Goal: Task Accomplishment & Management: Manage account settings

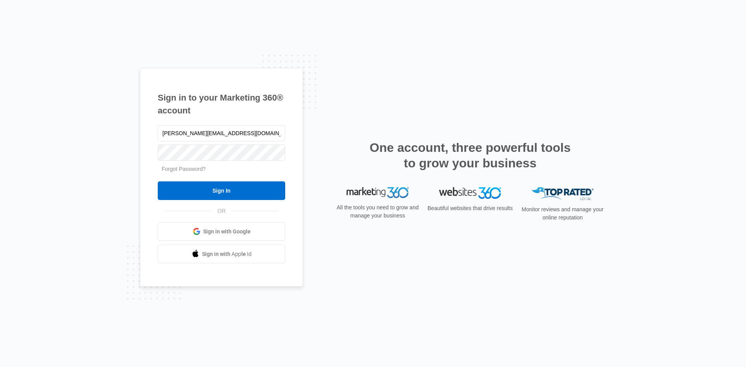
type input "[PERSON_NAME][EMAIL_ADDRESS][DOMAIN_NAME]"
click at [158, 181] on input "Sign In" at bounding box center [221, 190] width 127 height 19
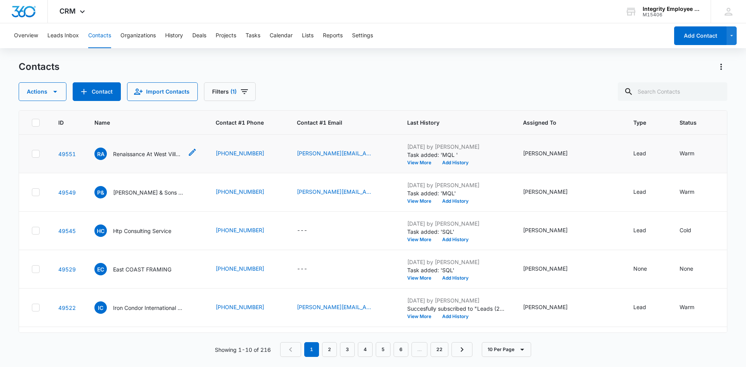
click at [140, 153] on p "Renaissance At West Villages Homeowners Association INC" at bounding box center [148, 154] width 70 height 8
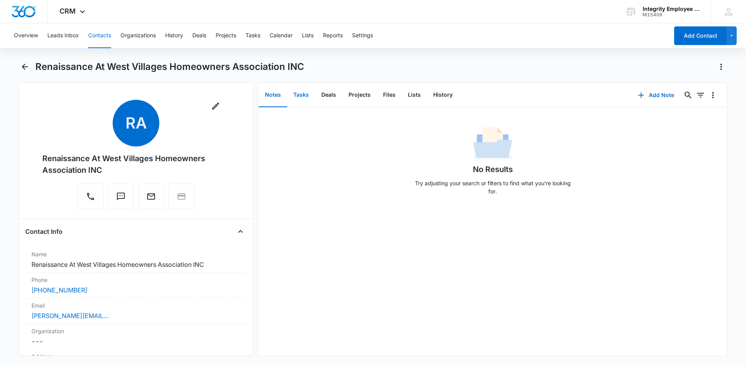
click at [299, 101] on button "Tasks" at bounding box center [301, 95] width 28 height 24
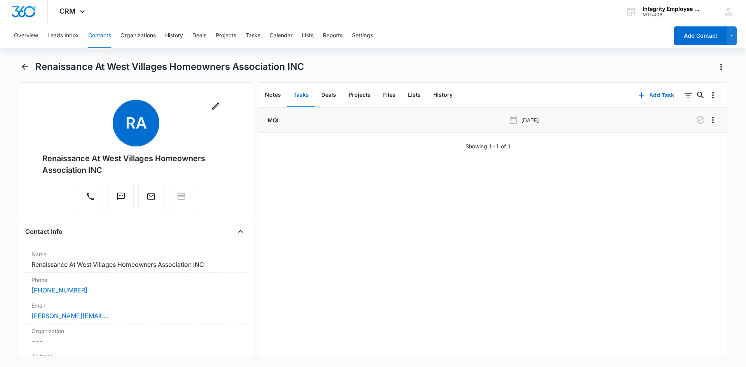
click at [275, 117] on p "MQL" at bounding box center [273, 120] width 14 height 8
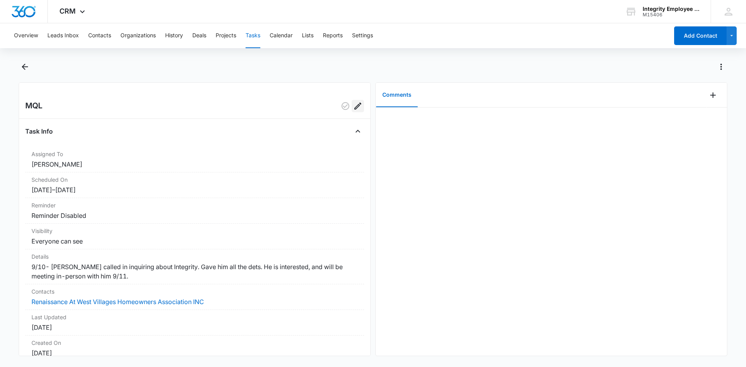
click at [353, 106] on icon "Edit" at bounding box center [357, 105] width 9 height 9
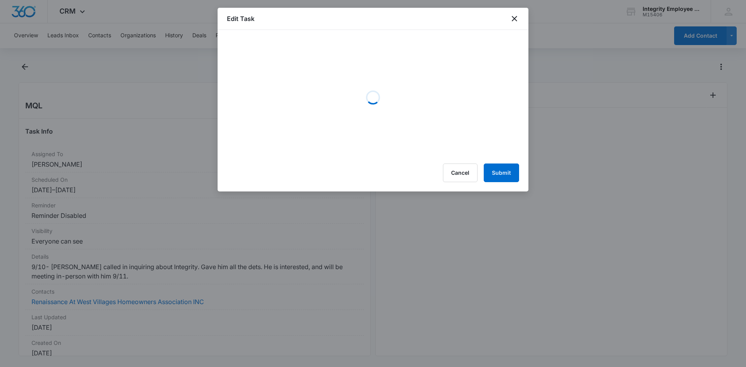
drag, startPoint x: 348, startPoint y: 106, endPoint x: 397, endPoint y: 85, distance: 52.6
click at [397, 85] on div "Loading" at bounding box center [373, 97] width 292 height 117
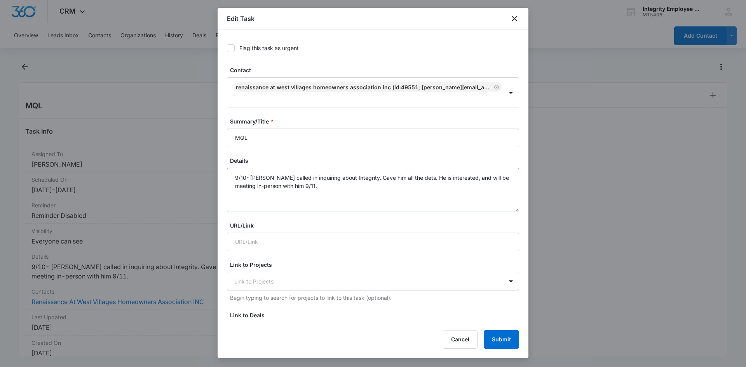
click at [327, 188] on textarea "9/10- [PERSON_NAME] called in inquiring about Integrity. Gave him all the dets.…" at bounding box center [373, 190] width 292 height 44
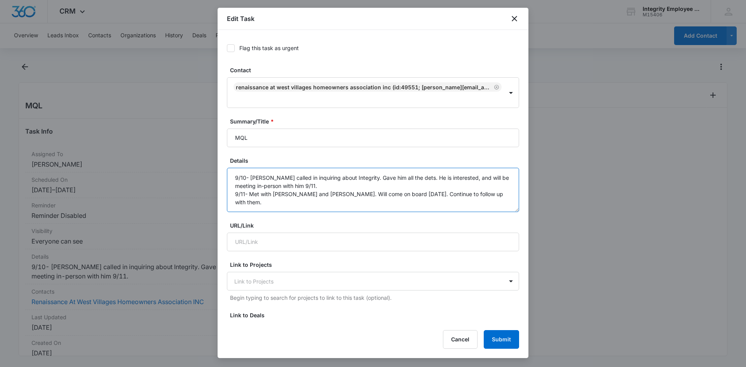
drag, startPoint x: 390, startPoint y: 196, endPoint x: 392, endPoint y: 200, distance: 4.5
click at [390, 195] on textarea "9/10- [PERSON_NAME] called in inquiring about Integrity. Gave him all the dets.…" at bounding box center [373, 190] width 292 height 44
type textarea "9/10- [PERSON_NAME] called in inquiring about Integrity. Gave him all the dets.…"
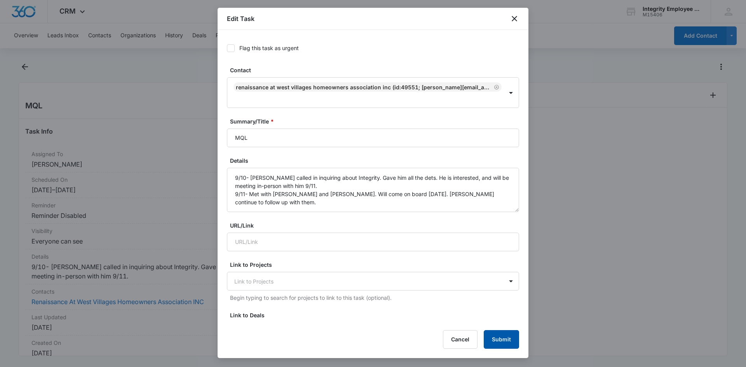
click at [510, 341] on button "Submit" at bounding box center [501, 339] width 35 height 19
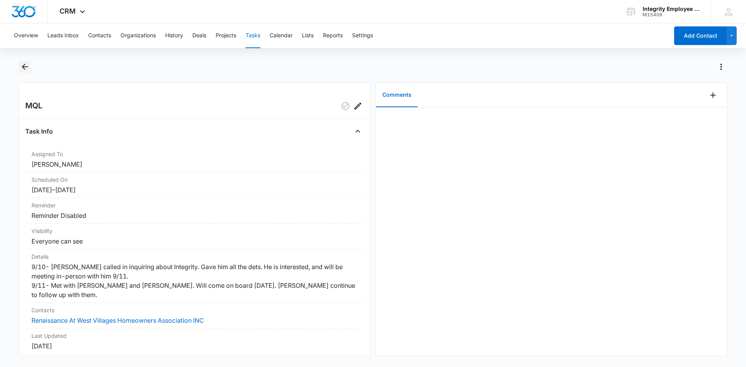
click at [22, 64] on icon "Back" at bounding box center [24, 66] width 9 height 9
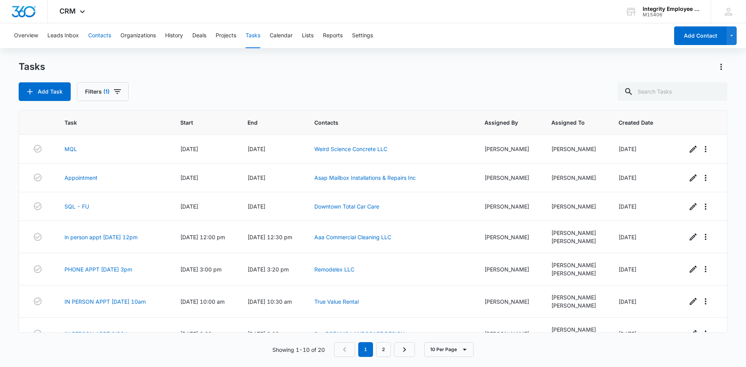
click at [106, 38] on button "Contacts" at bounding box center [99, 35] width 23 height 25
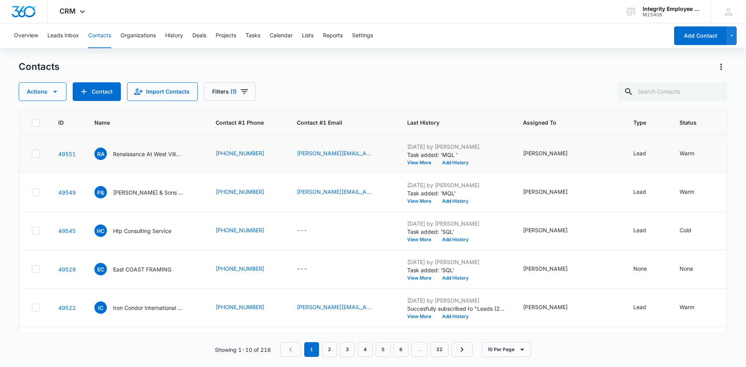
click at [675, 148] on td "Warm" at bounding box center [693, 154] width 47 height 38
click at [679, 152] on div "Warm" at bounding box center [686, 153] width 15 height 8
click at [679, 151] on div "Warm" at bounding box center [686, 153] width 15 height 8
click at [700, 108] on div at bounding box center [703, 103] width 12 height 12
click at [671, 176] on div "Hot" at bounding box center [679, 176] width 43 height 8
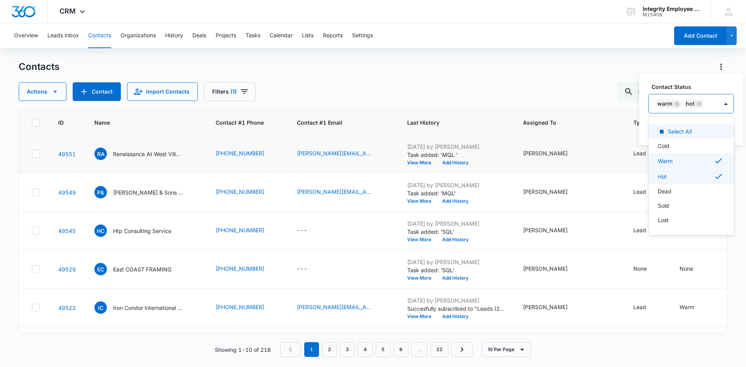
click at [679, 102] on icon "Remove Warm" at bounding box center [676, 104] width 5 height 6
click at [689, 106] on div at bounding box center [697, 103] width 16 height 19
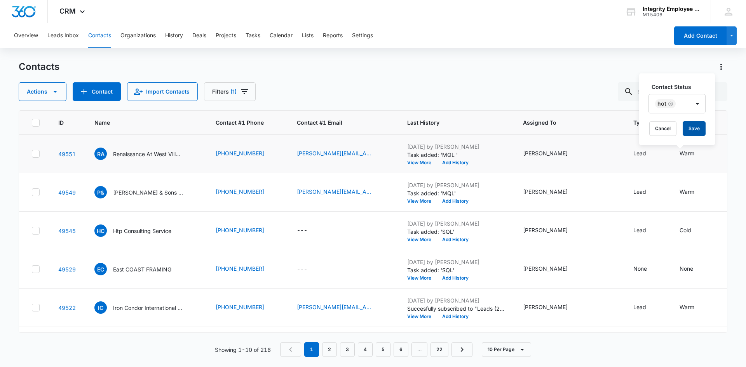
click at [687, 126] on button "Save" at bounding box center [693, 128] width 23 height 15
click at [316, 154] on link "[PERSON_NAME][EMAIL_ADDRESS][DOMAIN_NAME]" at bounding box center [336, 153] width 78 height 8
click at [380, 157] on icon "Contact #1 Email - neil@remhoa.org - Select to Edit Field" at bounding box center [383, 153] width 7 height 7
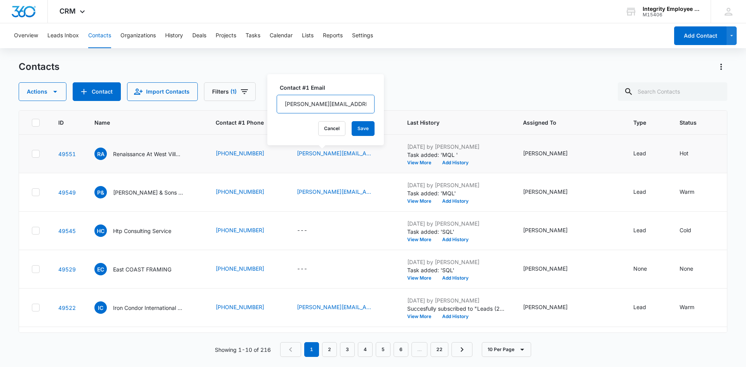
click at [309, 104] on input "[PERSON_NAME][EMAIL_ADDRESS][DOMAIN_NAME]" at bounding box center [326, 104] width 98 height 19
type input "[PERSON_NAME][EMAIL_ADDRESS][DOMAIN_NAME]"
click at [354, 123] on button "Save" at bounding box center [362, 128] width 23 height 15
click at [194, 152] on icon "Name - Renaissance At West Villages Homeowners Association INC - Select to Edit…" at bounding box center [192, 152] width 7 height 7
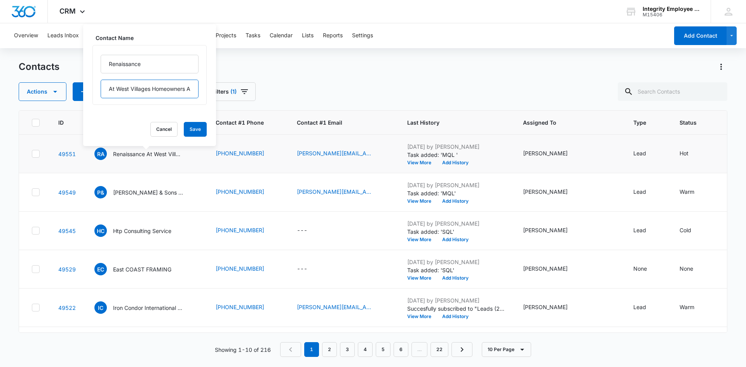
click at [180, 94] on input "At West Villages Homeowners Association INC" at bounding box center [150, 89] width 98 height 19
click at [144, 164] on td "RA Renaissance At West Villages Homeowners Association INC Contact Name Renaiss…" at bounding box center [145, 154] width 121 height 38
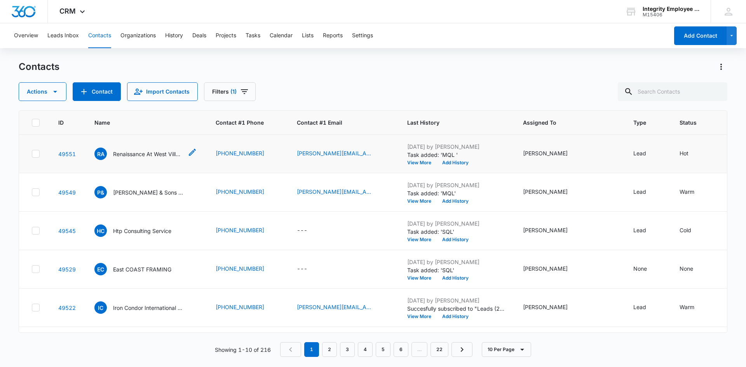
click at [142, 158] on div "RA Renaissance At West Villages Homeowners Association INC" at bounding box center [138, 154] width 89 height 12
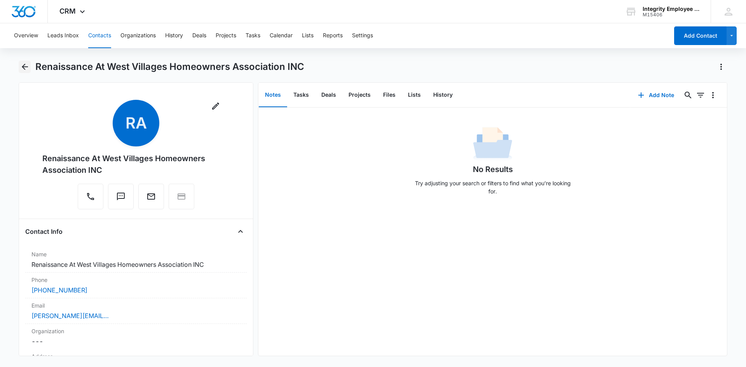
click at [24, 70] on icon "Back" at bounding box center [25, 67] width 6 height 6
